Goal: Transaction & Acquisition: Purchase product/service

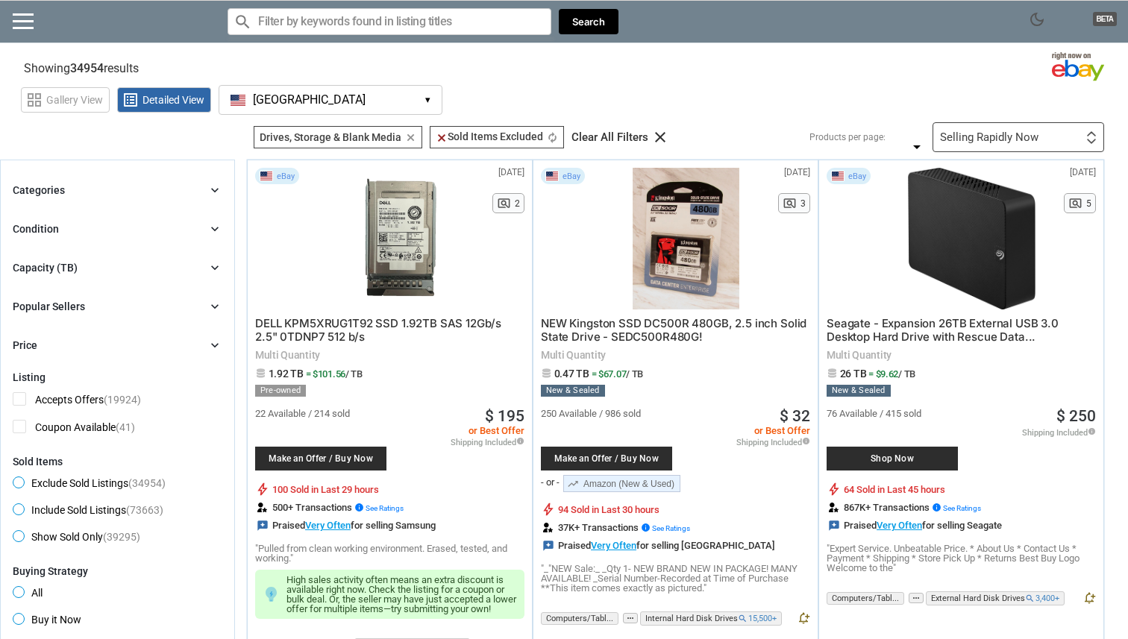
click at [312, 105] on button "[GEOGRAPHIC_DATA] [GEOGRAPHIC_DATA] ▾" at bounding box center [331, 100] width 224 height 30
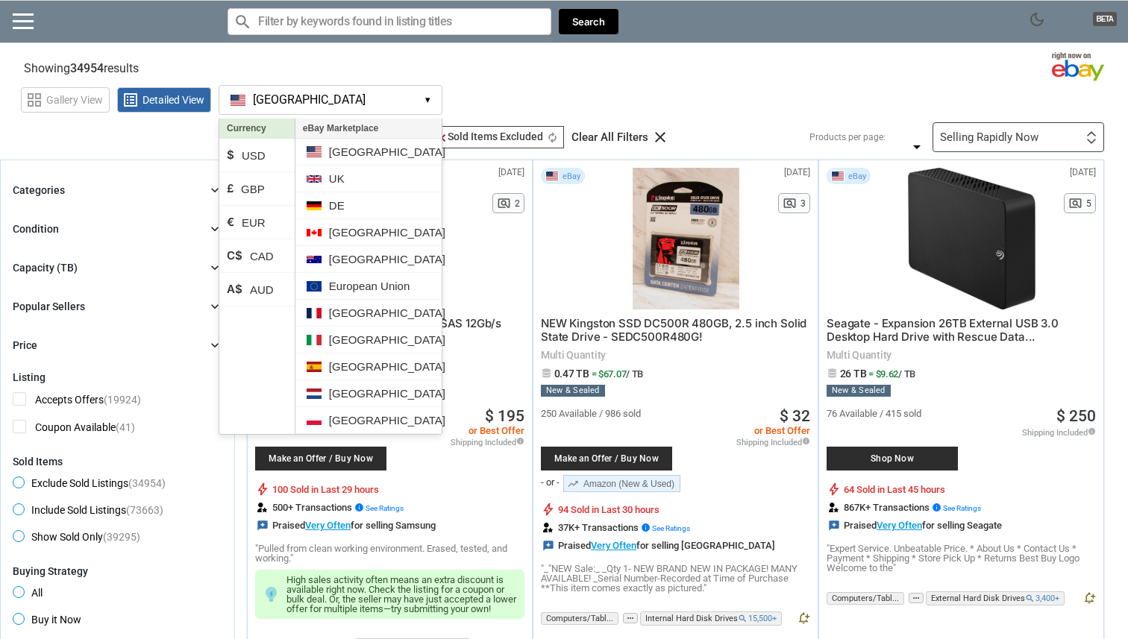
click at [507, 82] on div "grid_view Gallery View list_alt Detailed View [GEOGRAPHIC_DATA] [GEOGRAPHIC_DAT…" at bounding box center [574, 98] width 1107 height 34
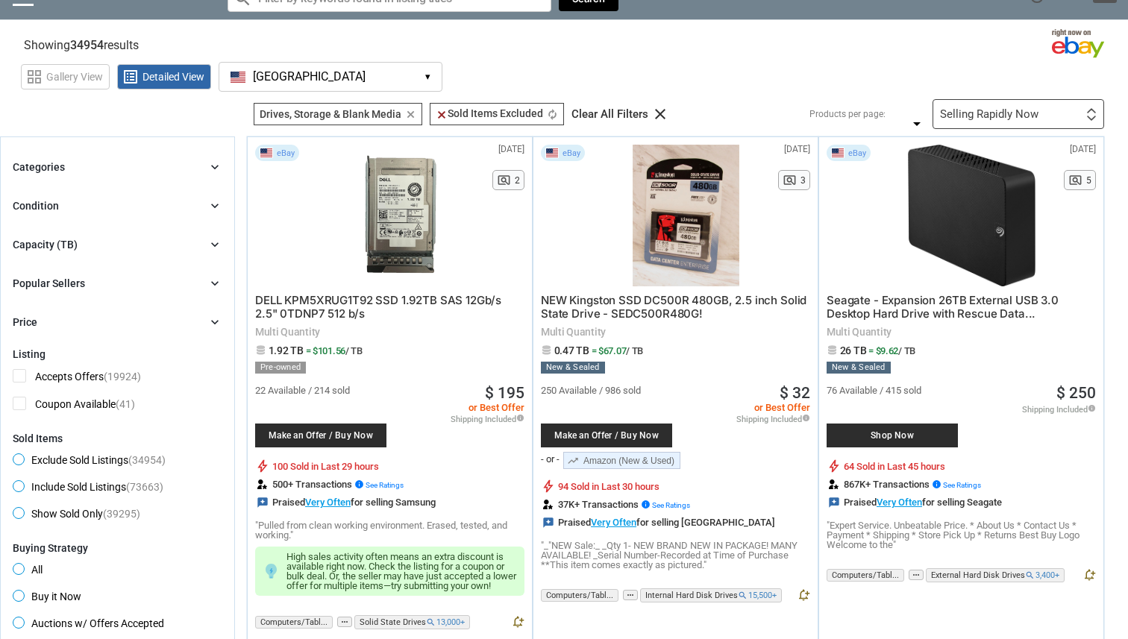
scroll to position [20, 0]
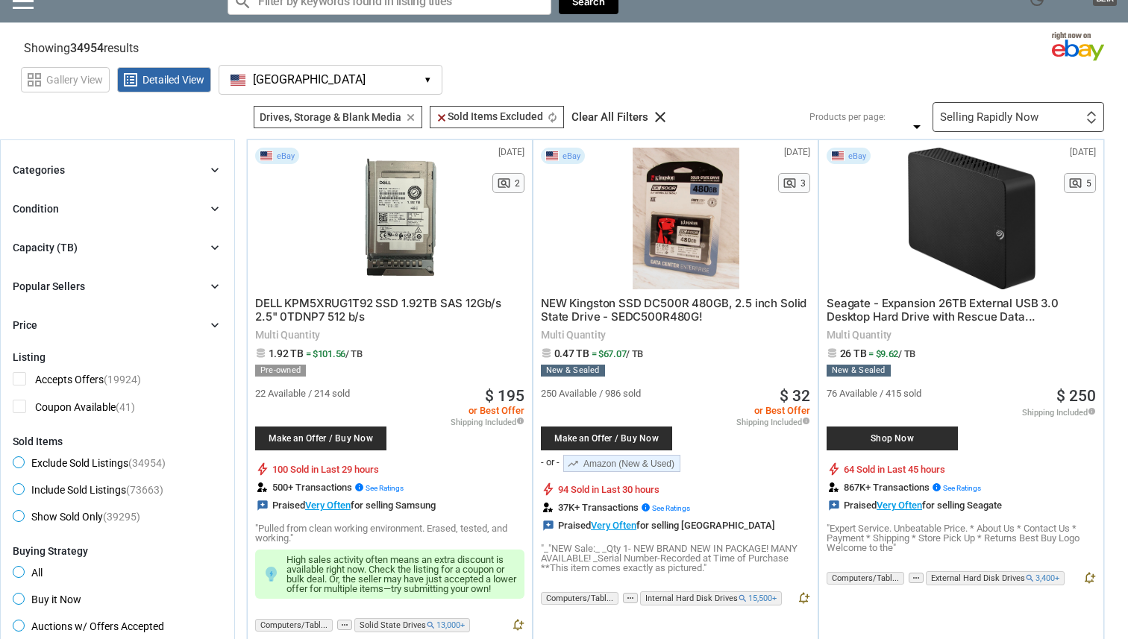
click at [200, 166] on div "Categories chevron_right" at bounding box center [118, 170] width 210 height 18
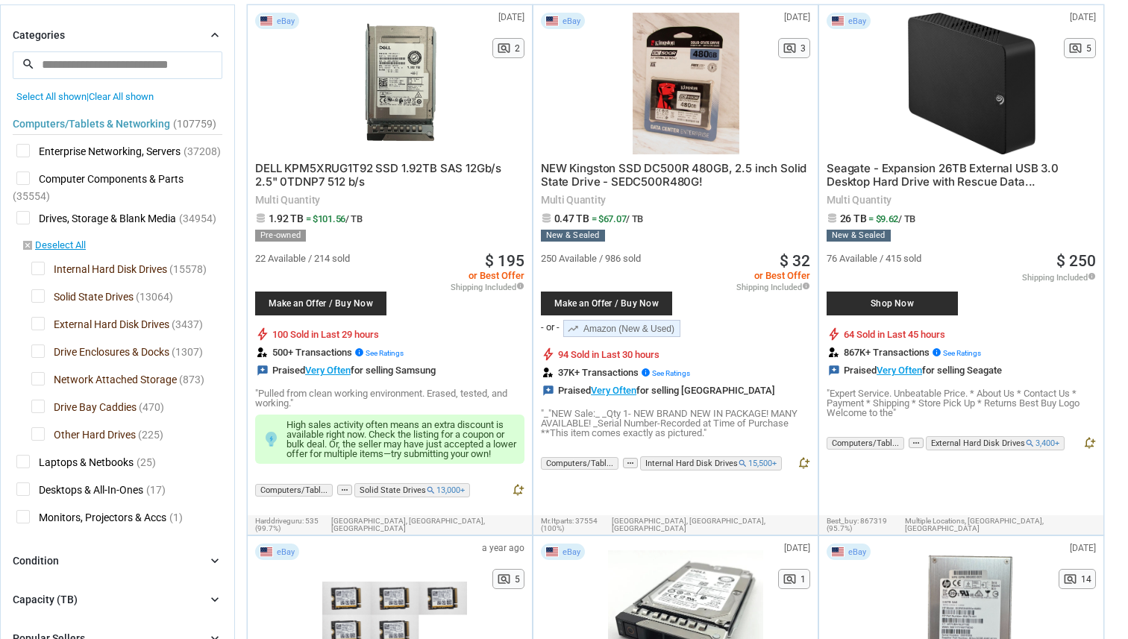
scroll to position [175, 0]
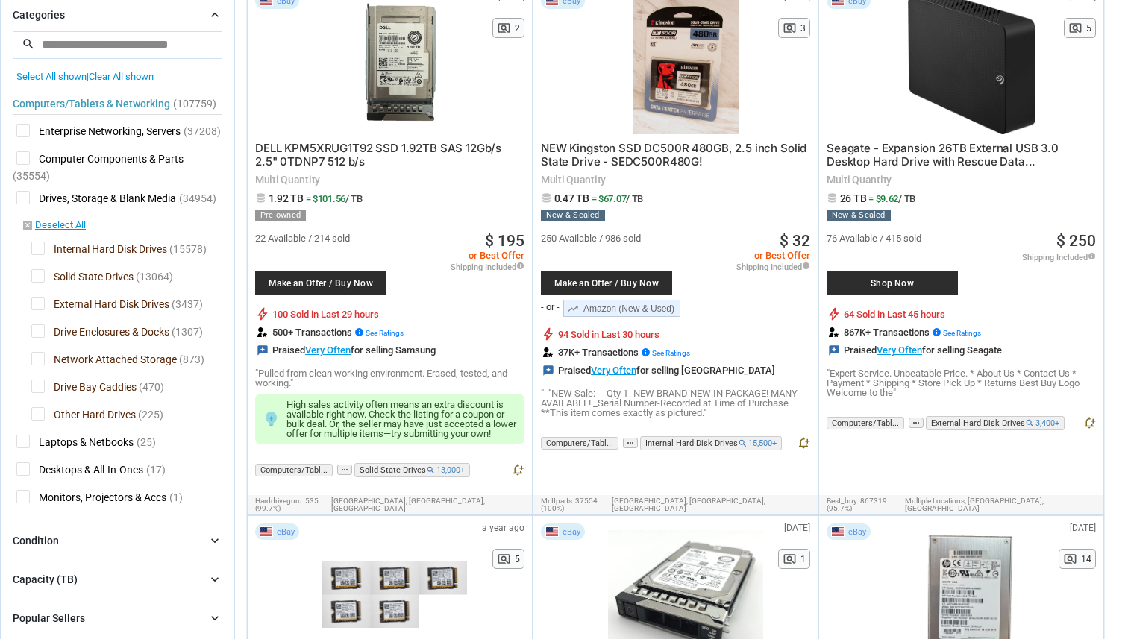
click at [86, 387] on span "Drive Bay Caddies" at bounding box center [83, 389] width 105 height 19
click at [85, 363] on span "Network Attached Storage" at bounding box center [103, 361] width 145 height 19
click at [92, 339] on span "Drive Enclosures & Docks" at bounding box center [100, 333] width 138 height 19
click at [95, 308] on span "External Hard Disk Drives" at bounding box center [100, 306] width 138 height 19
click at [95, 284] on span "Solid State Drives" at bounding box center [82, 278] width 102 height 19
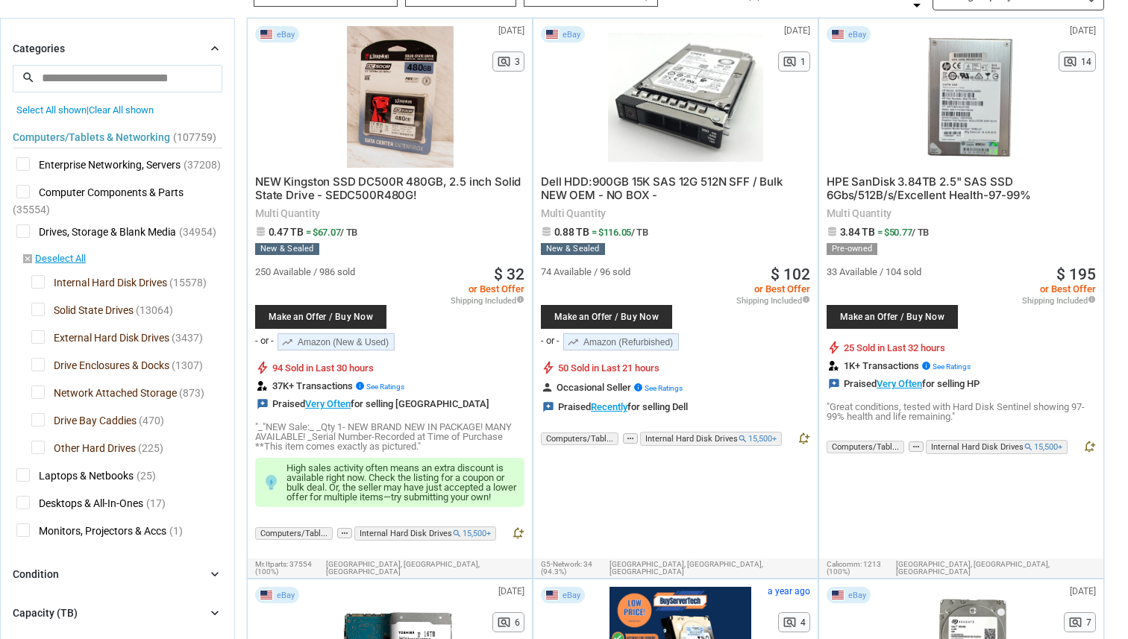
scroll to position [157, 0]
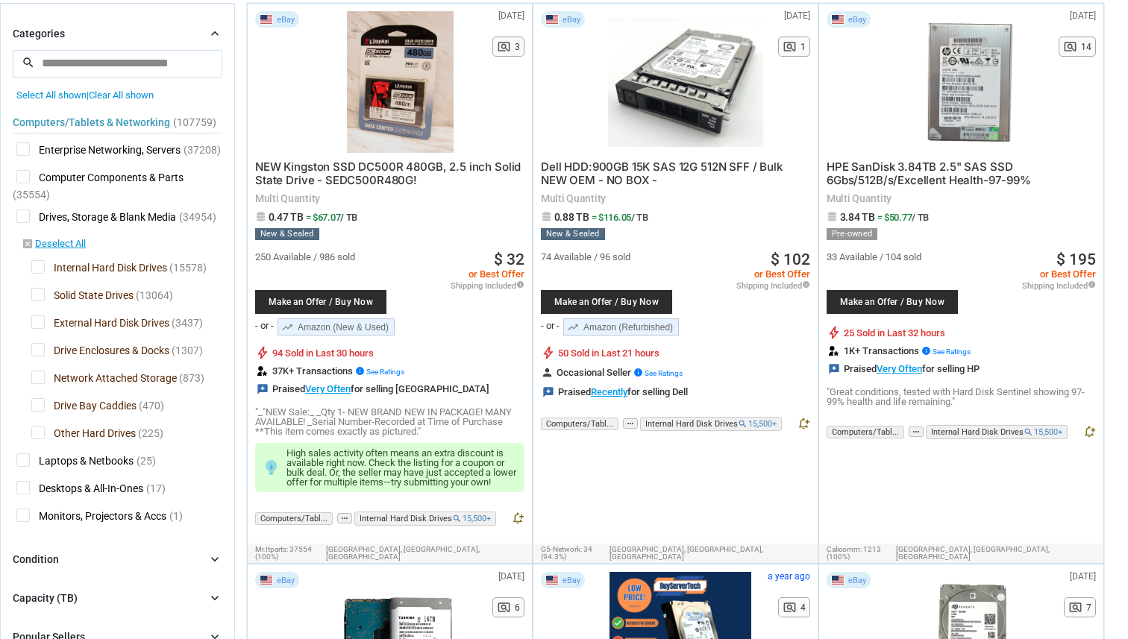
click at [24, 216] on span "Drives, Storage & Blank Media" at bounding box center [96, 219] width 160 height 19
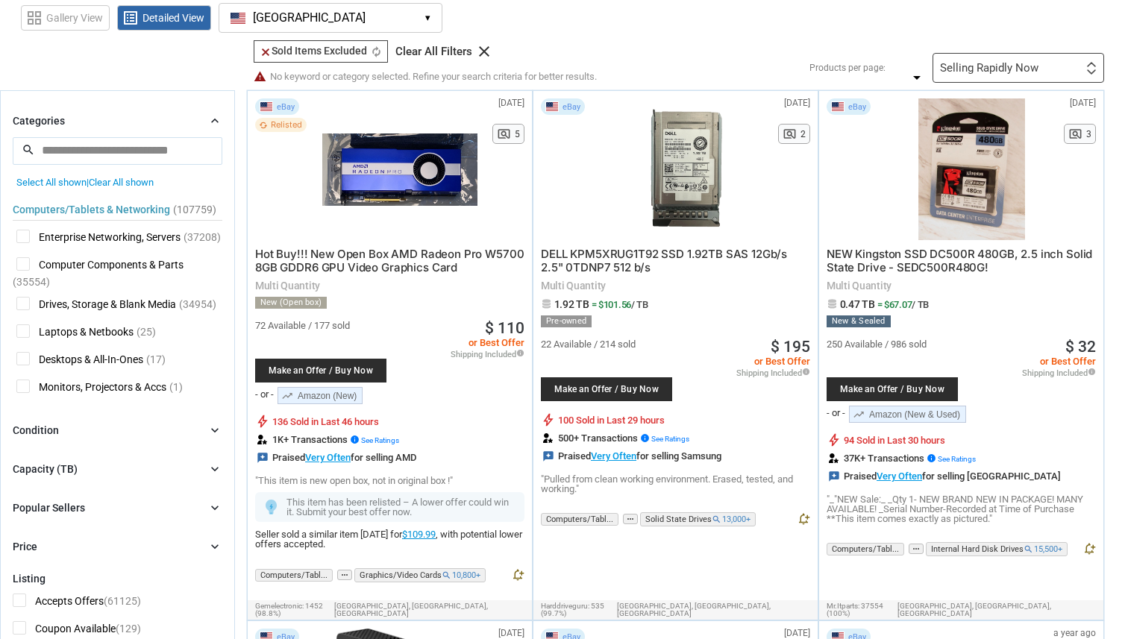
scroll to position [81, 0]
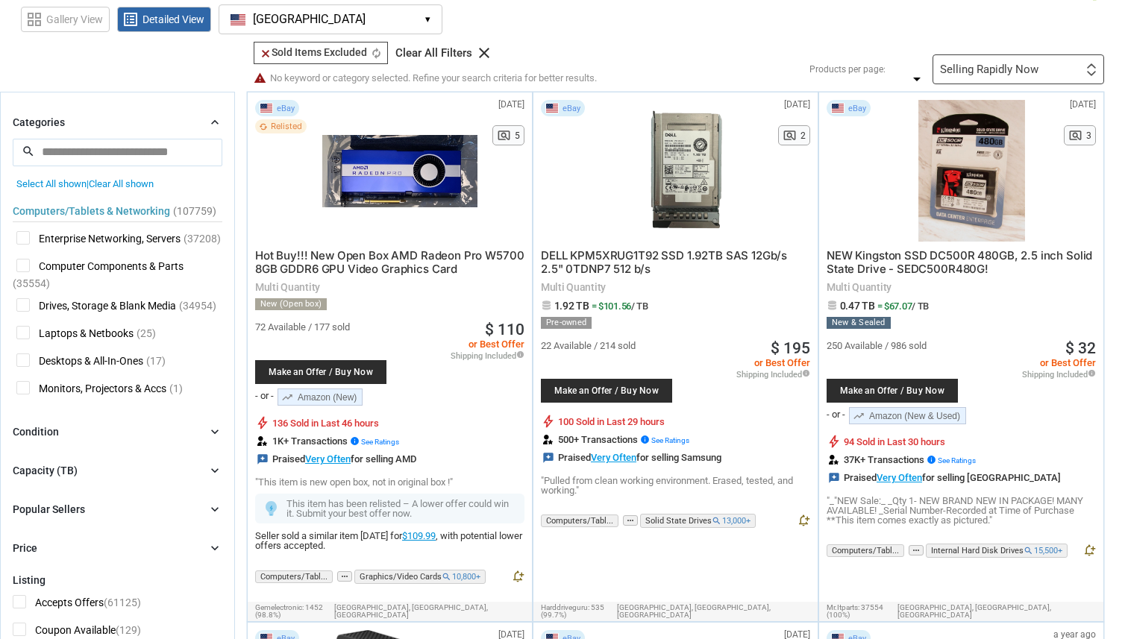
click at [80, 307] on span "Drives, Storage & Blank Media" at bounding box center [96, 307] width 160 height 19
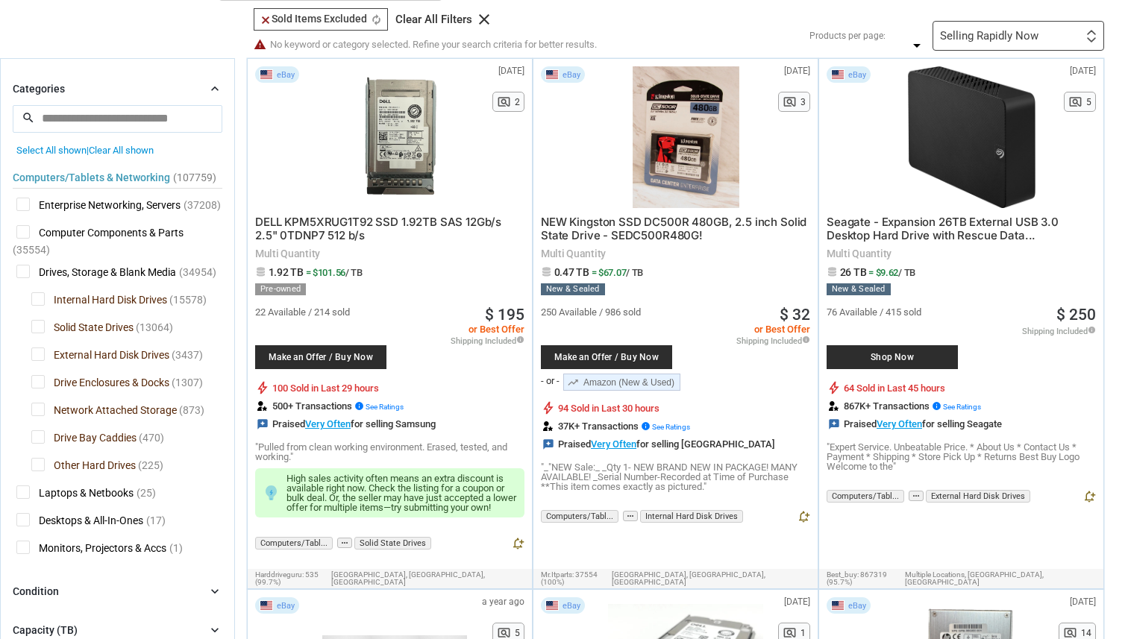
scroll to position [119, 0]
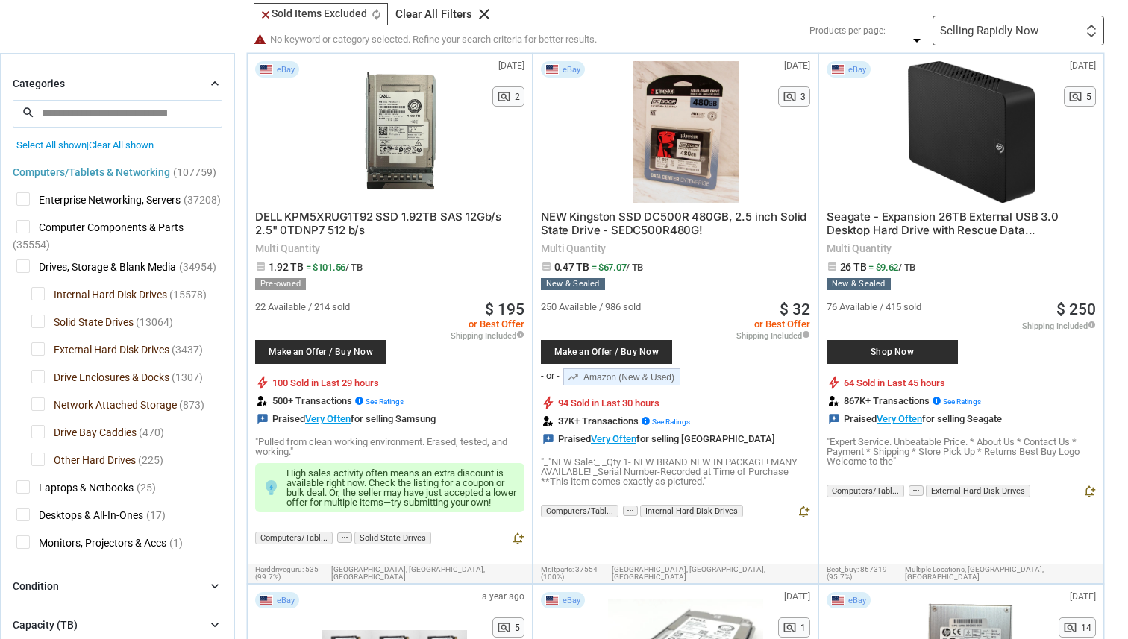
click at [79, 320] on span "Solid State Drives" at bounding box center [82, 324] width 102 height 19
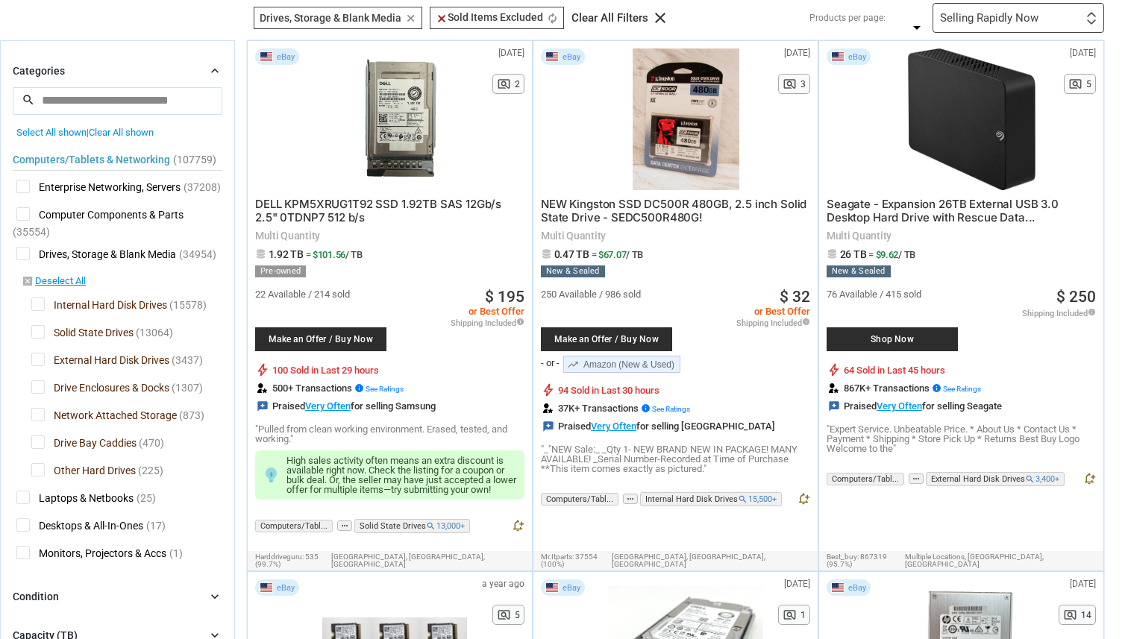
click at [60, 337] on span "Solid State Drives" at bounding box center [82, 334] width 102 height 19
click at [63, 357] on span "External Hard Disk Drives" at bounding box center [100, 362] width 138 height 19
click at [57, 385] on span "Drive Enclosures & Docks" at bounding box center [100, 389] width 138 height 19
click at [54, 418] on span "Network Attached Storage" at bounding box center [103, 417] width 145 height 19
click at [54, 436] on span "Drive Bay Caddies" at bounding box center [83, 445] width 105 height 19
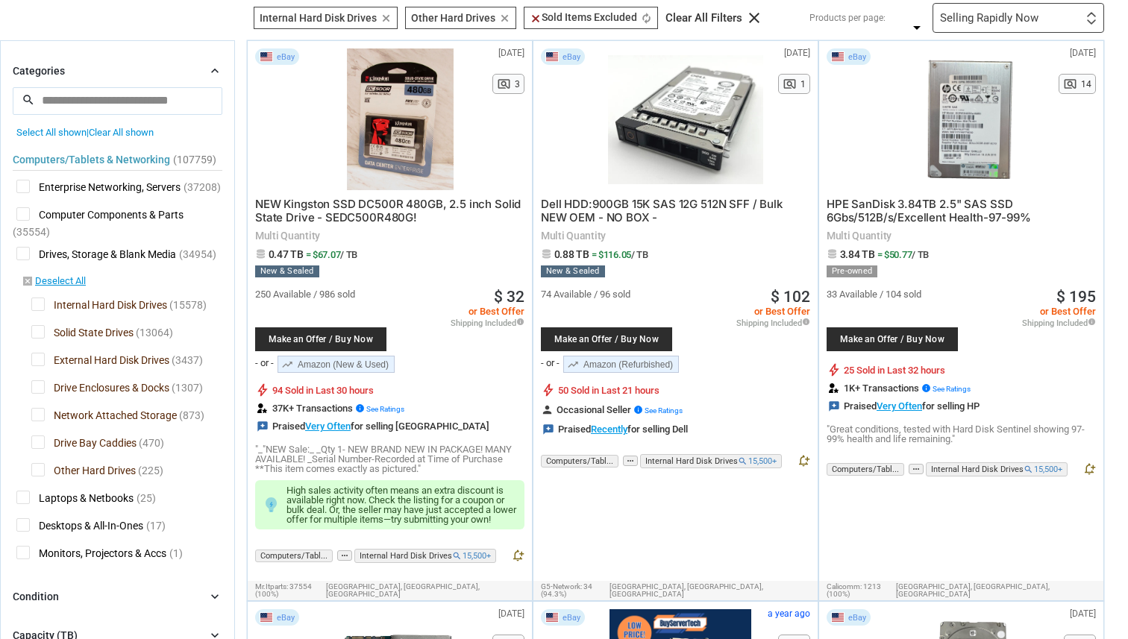
click at [60, 466] on span "Other Hard Drives" at bounding box center [83, 472] width 104 height 19
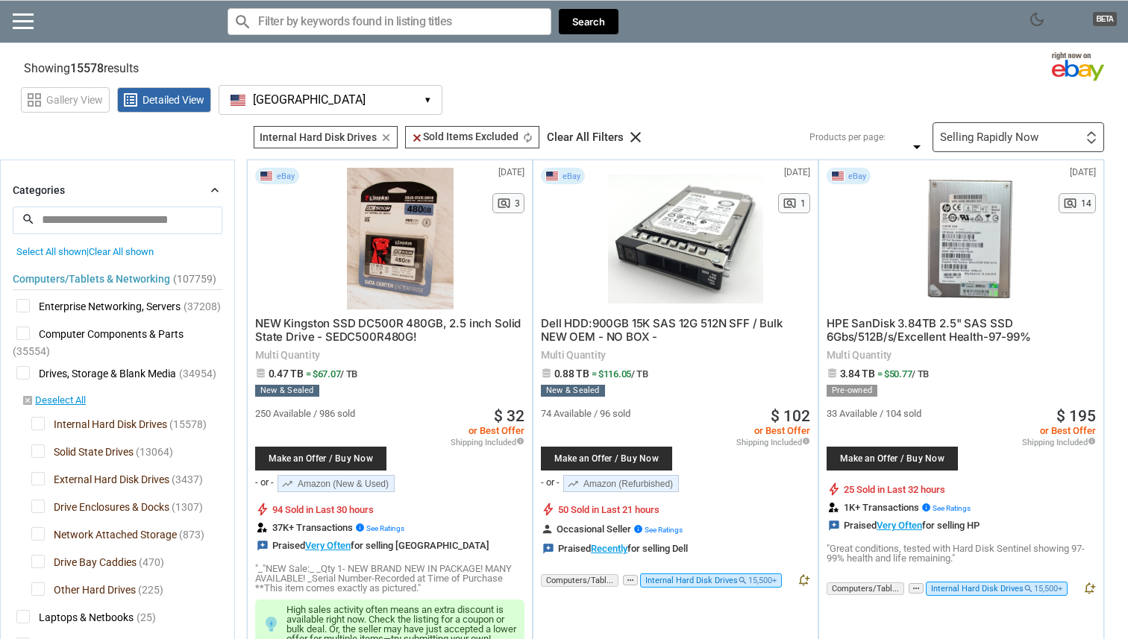
click at [979, 134] on div "Selling Rapidly Now" at bounding box center [989, 137] width 98 height 11
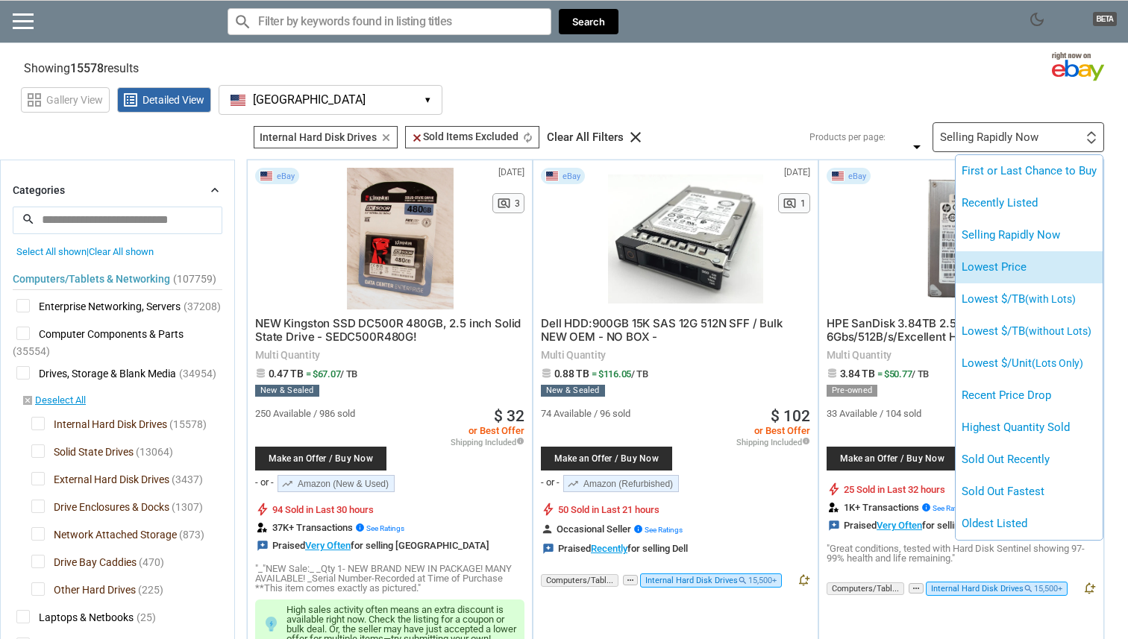
click at [980, 271] on li "Lowest Price" at bounding box center [1028, 267] width 147 height 32
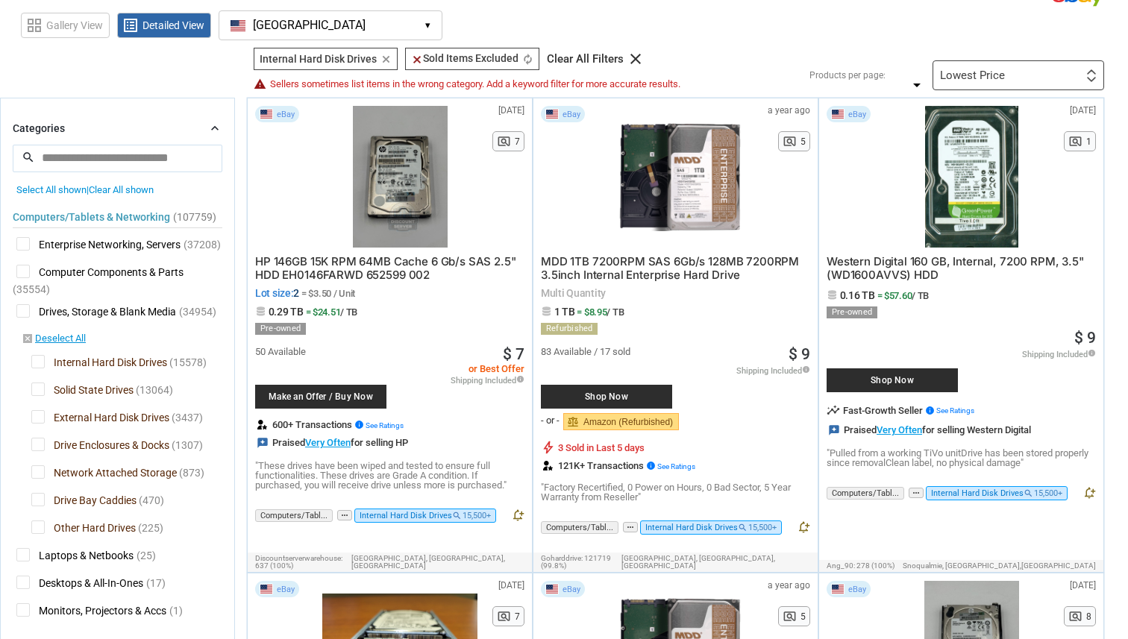
scroll to position [75, 0]
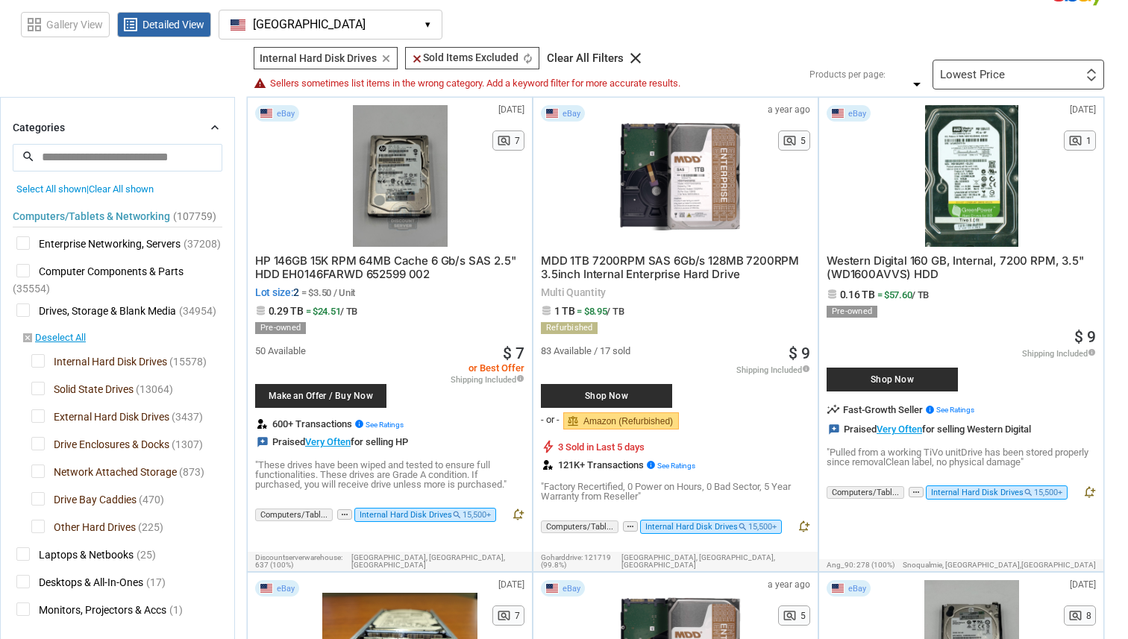
click at [626, 392] on span "Shop Now" at bounding box center [606, 396] width 116 height 9
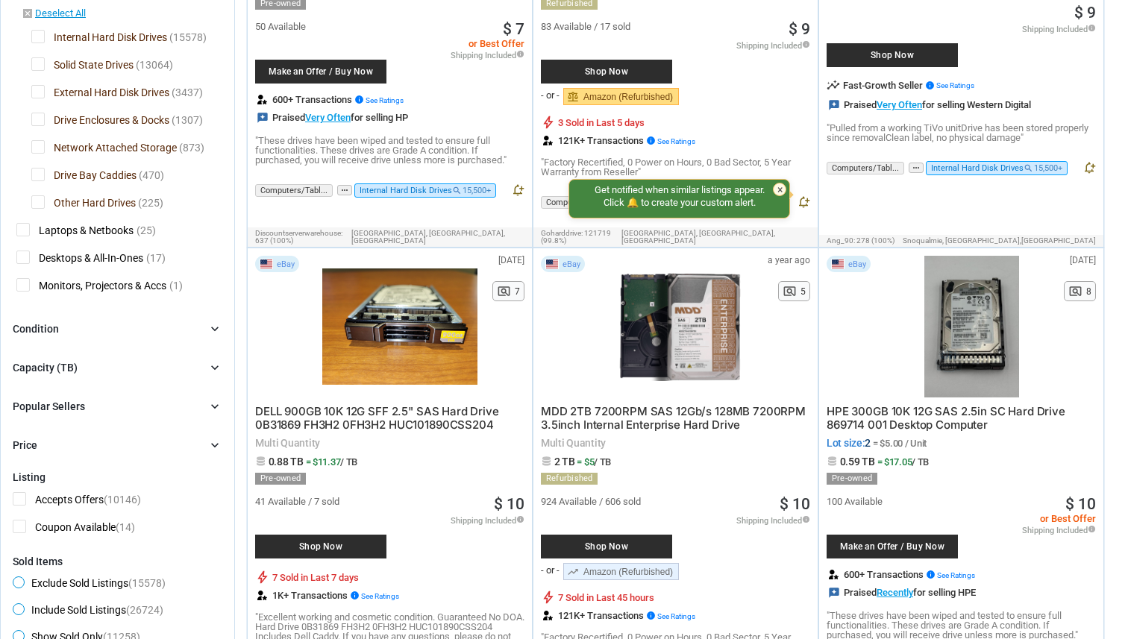
scroll to position [409, 0]
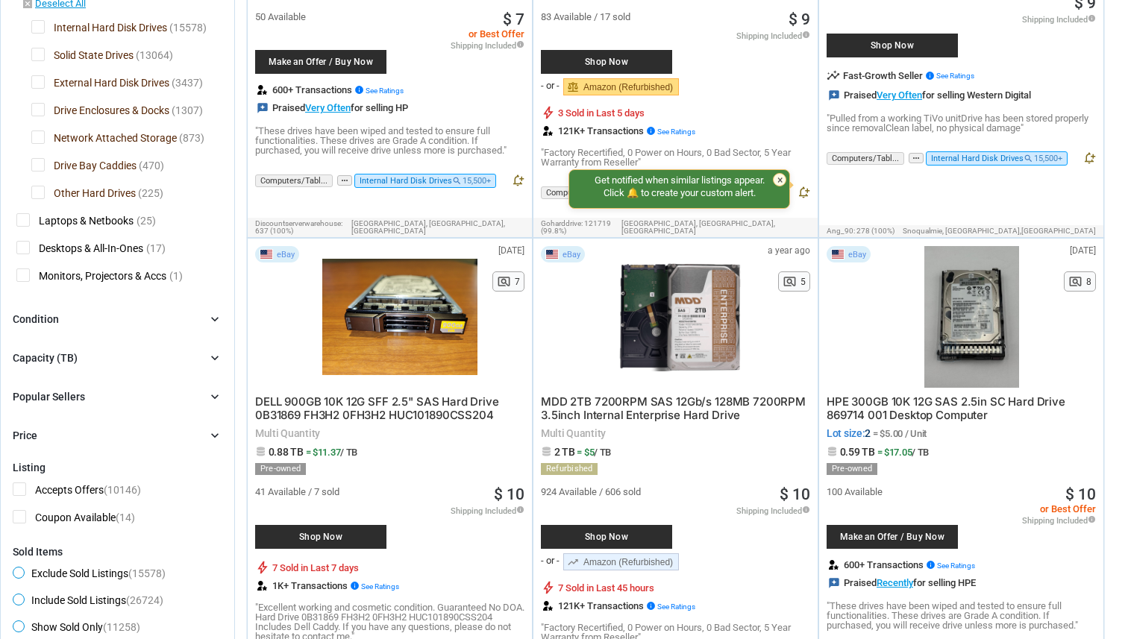
click at [129, 366] on div "Capacity (TB) chevron_right" at bounding box center [118, 358] width 210 height 18
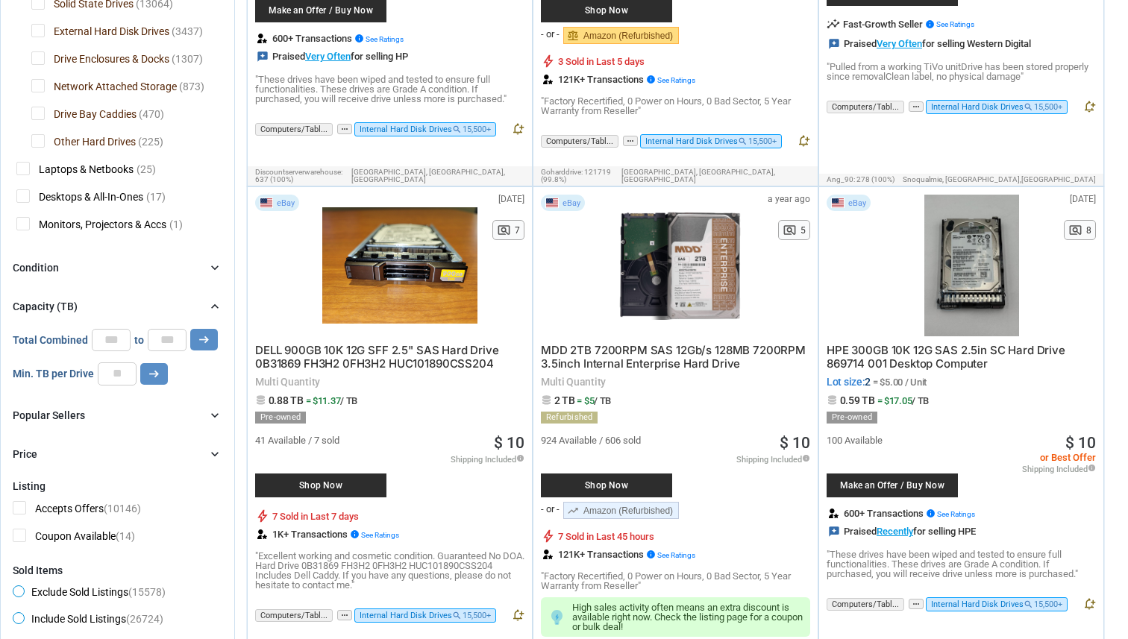
scroll to position [465, 0]
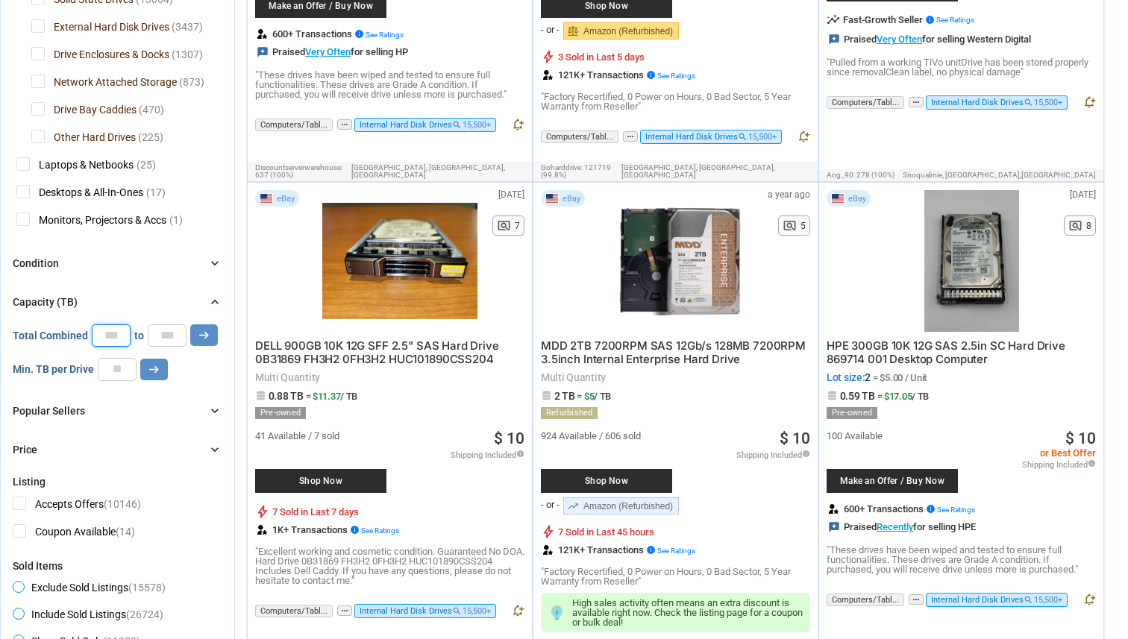
click at [121, 338] on input "*" at bounding box center [111, 335] width 39 height 22
type input "*"
click at [190, 324] on button "arrow_right_alt" at bounding box center [204, 335] width 28 height 22
type input "*****"
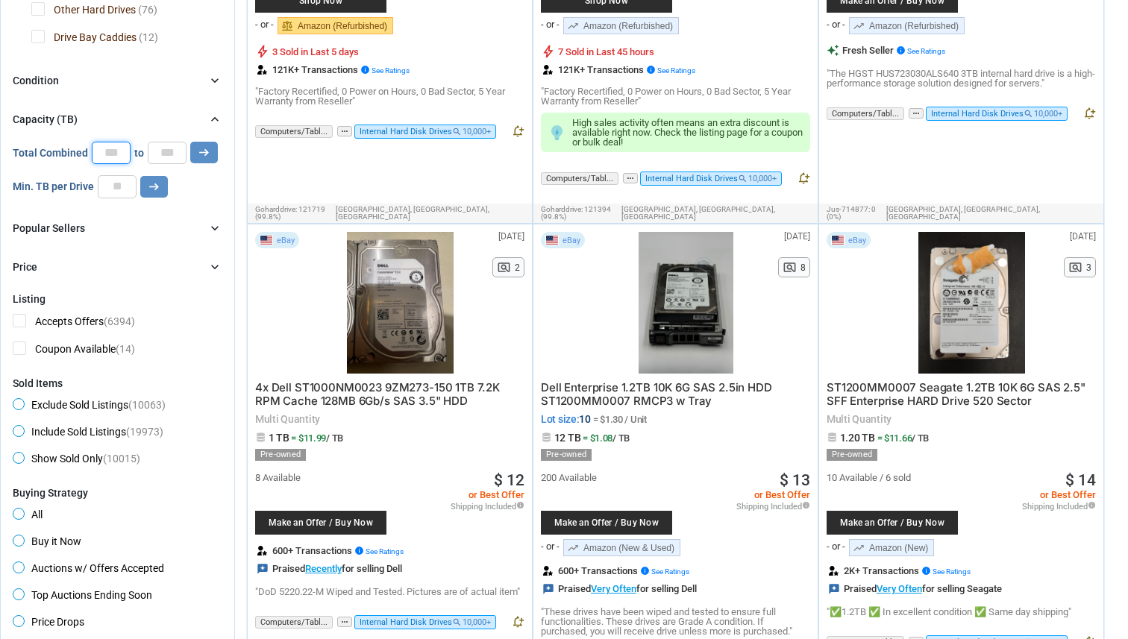
scroll to position [468, 0]
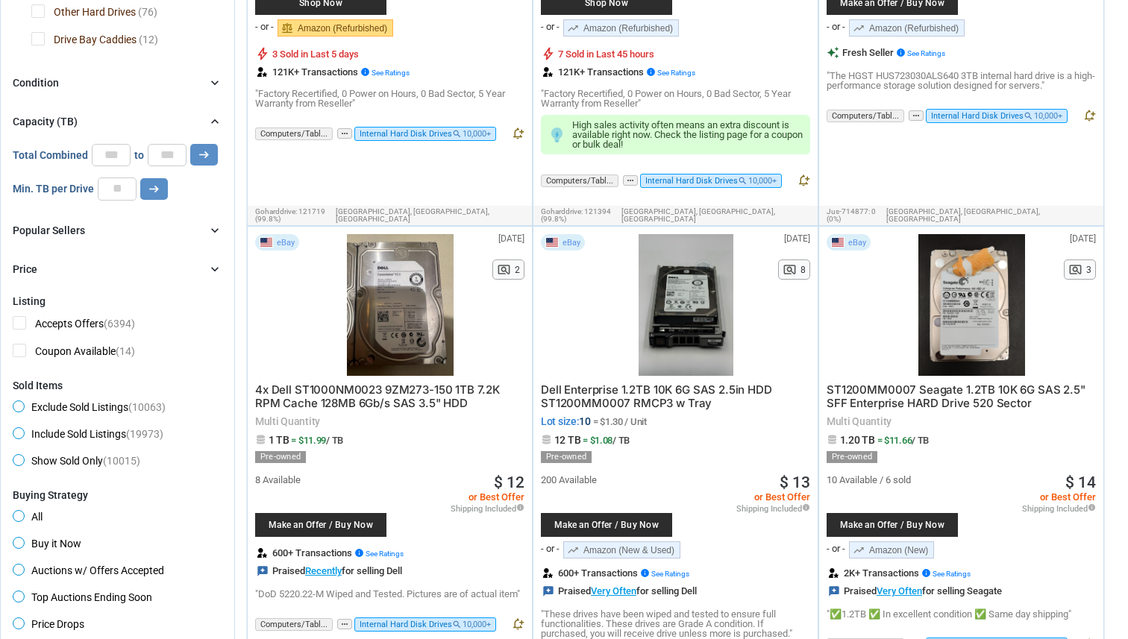
click at [334, 521] on span "Make an Offer / Buy Now" at bounding box center [321, 525] width 116 height 9
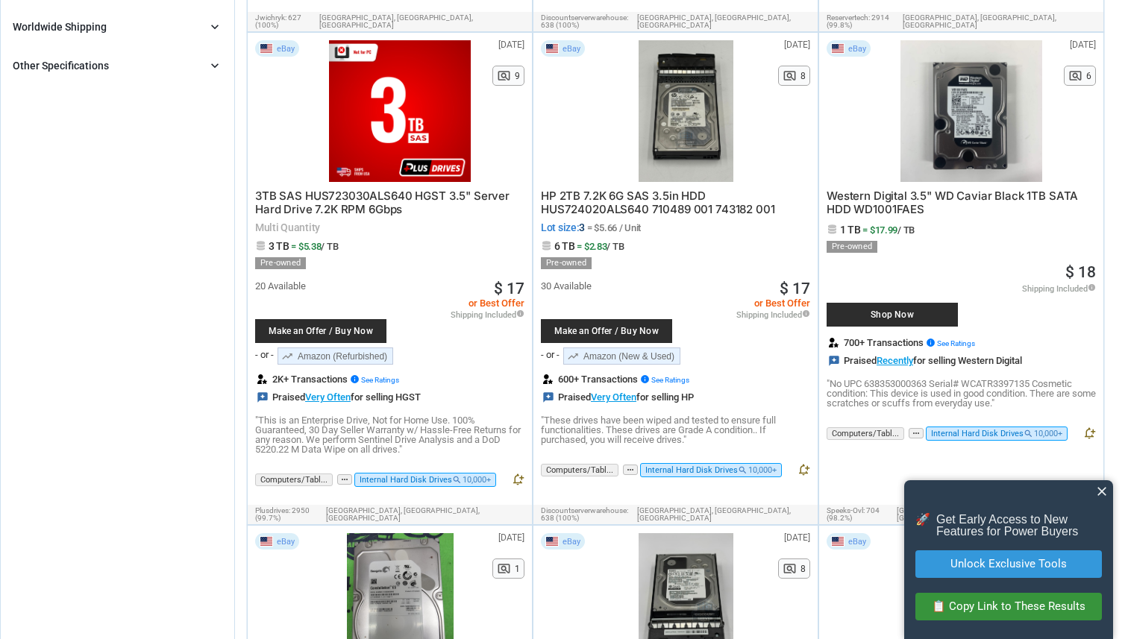
scroll to position [1147, 0]
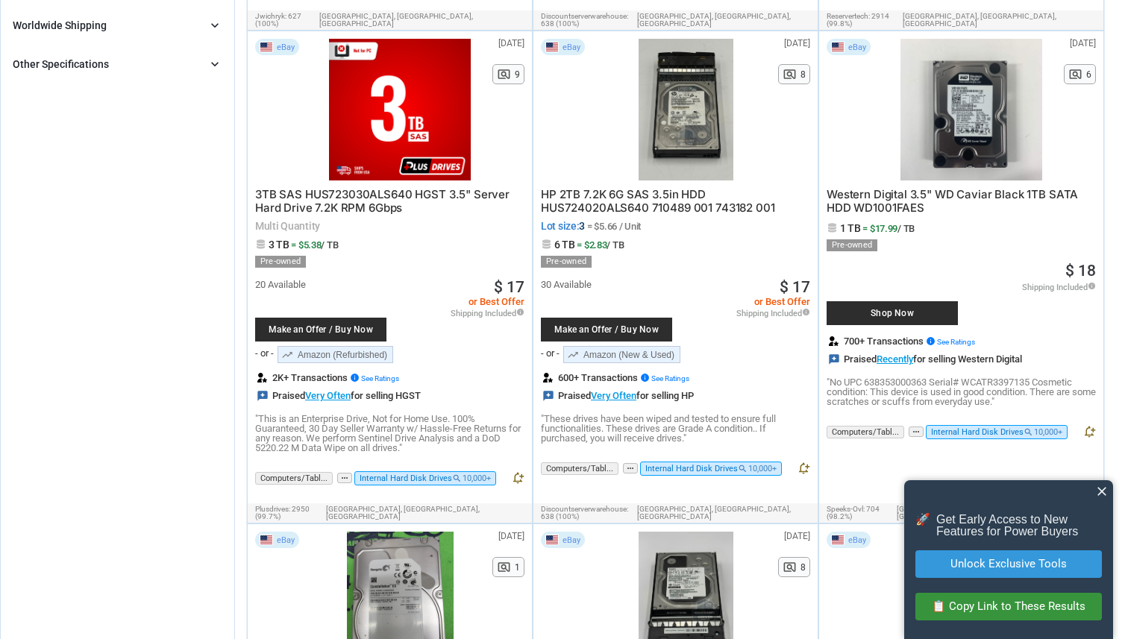
click at [885, 309] on span "Shop Now" at bounding box center [892, 313] width 116 height 9
